Goal: Find specific page/section: Find specific page/section

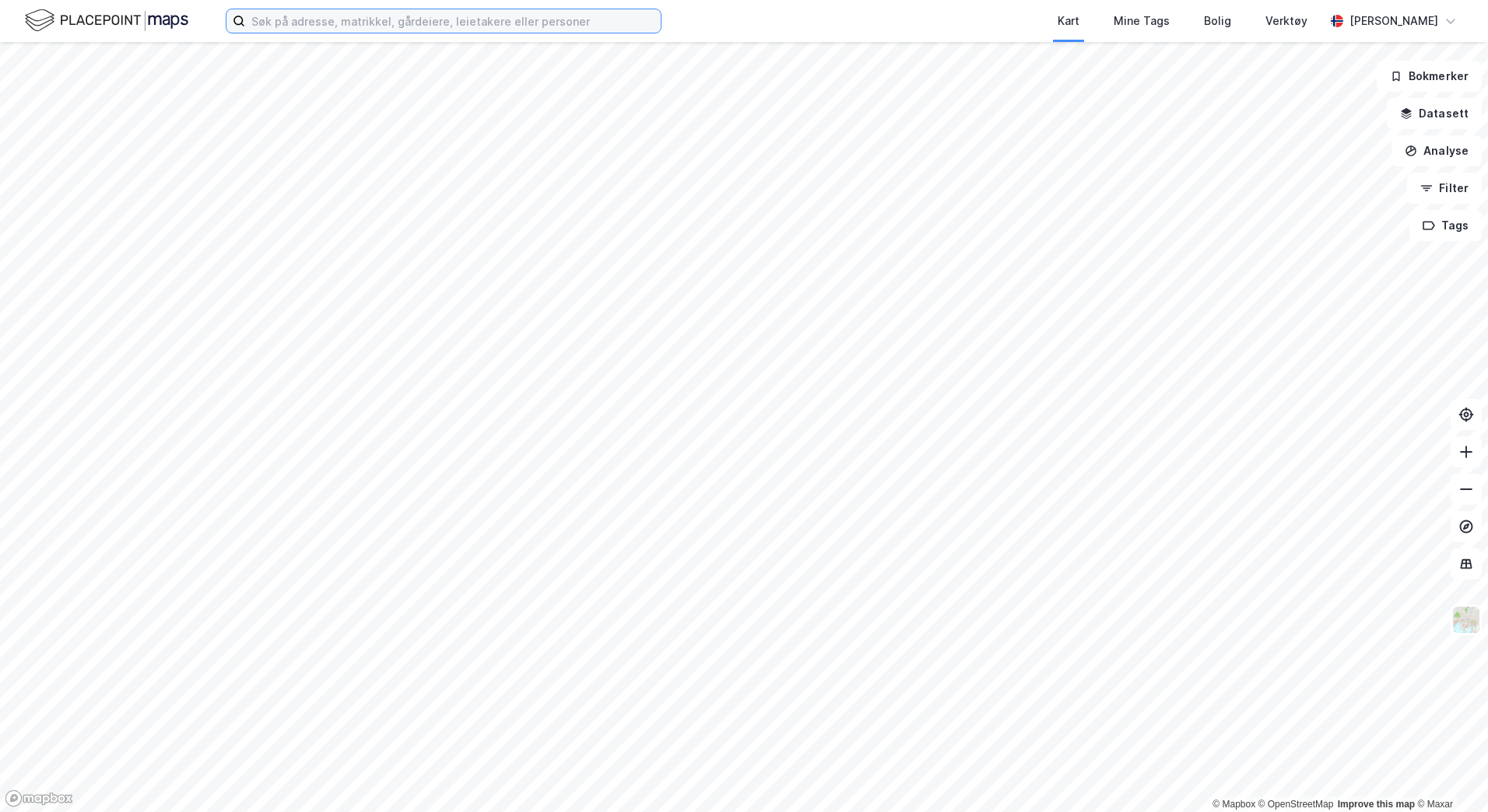
click at [272, 16] on input at bounding box center [453, 21] width 415 height 24
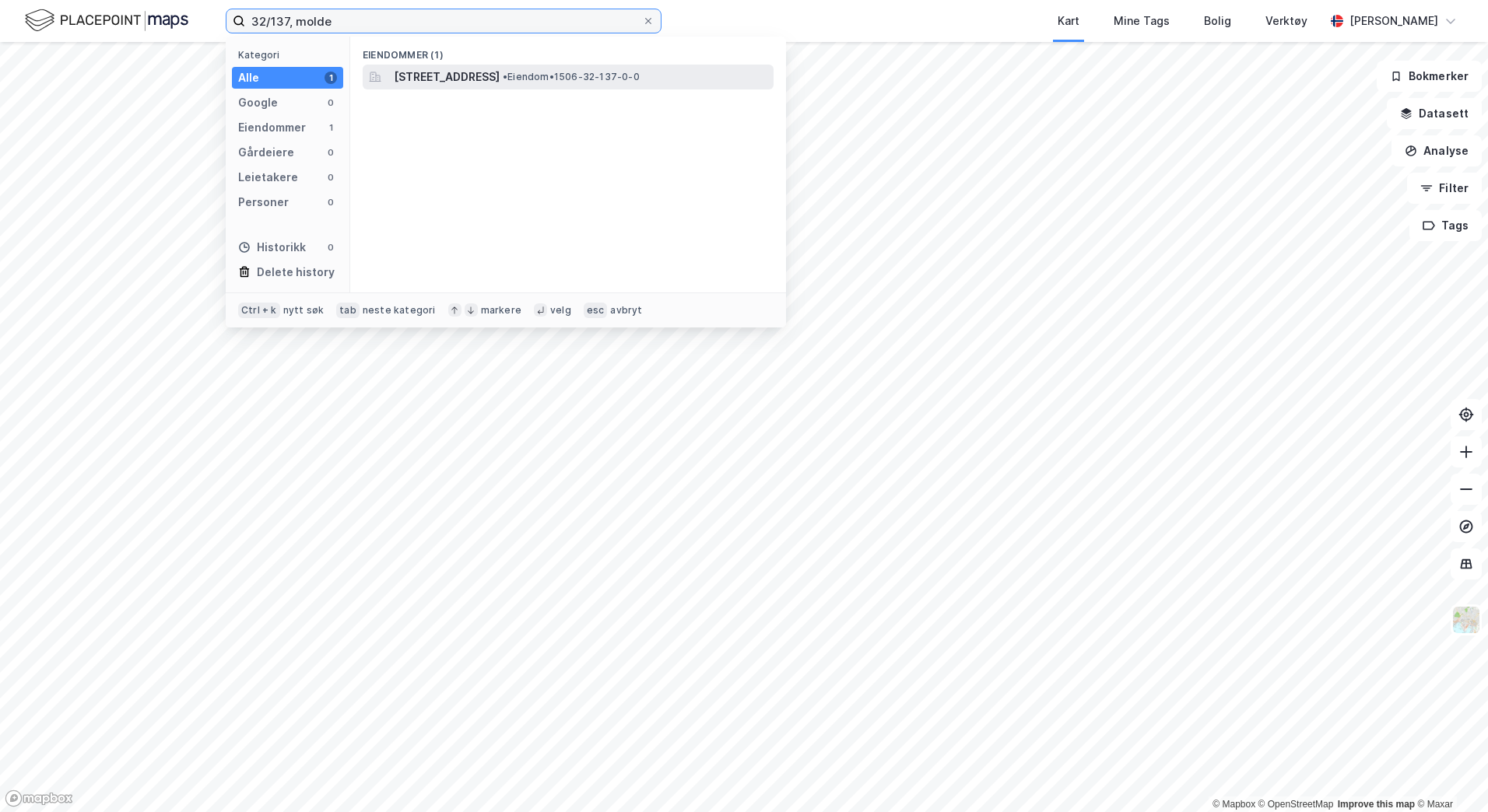
type input "32/137, molde"
click at [499, 84] on span "[STREET_ADDRESS]" at bounding box center [446, 77] width 106 height 18
